Goal: Task Accomplishment & Management: Manage account settings

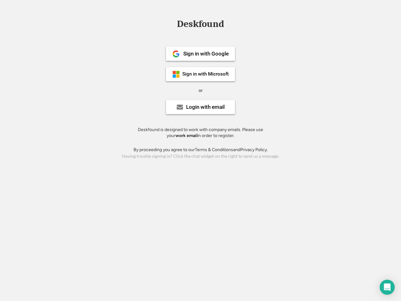
click at [200, 90] on div "or" at bounding box center [200, 90] width 4 height 6
click at [200, 25] on div "Deskfound" at bounding box center [200, 24] width 53 height 10
click at [171, 23] on div "Deskfound" at bounding box center [200, 25] width 401 height 12
click at [200, 25] on div "Deskfound" at bounding box center [200, 24] width 53 height 10
click at [200, 90] on div "or" at bounding box center [200, 90] width 4 height 6
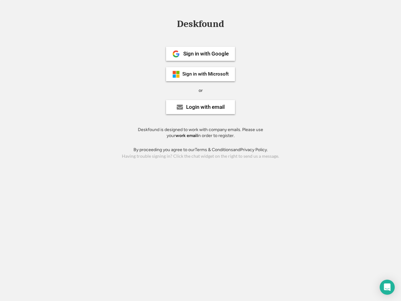
click at [200, 54] on div "Sign in with Google" at bounding box center [205, 53] width 45 height 5
click at [206, 54] on div "Sign in with Google" at bounding box center [205, 53] width 45 height 5
click at [176, 54] on img at bounding box center [176, 54] width 8 height 8
click at [200, 74] on div "Sign in with Microsoft" at bounding box center [205, 74] width 46 height 5
click at [206, 74] on div "Sign in with Microsoft" at bounding box center [205, 74] width 46 height 5
